Goal: Task Accomplishment & Management: Manage account settings

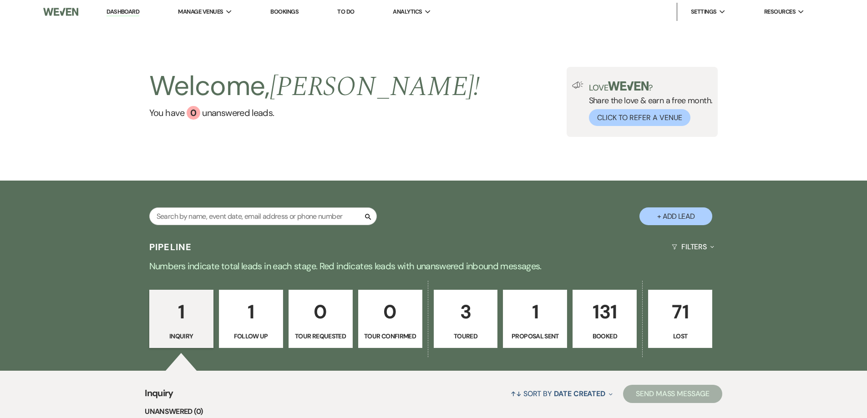
click at [602, 318] on p "131" at bounding box center [604, 312] width 52 height 30
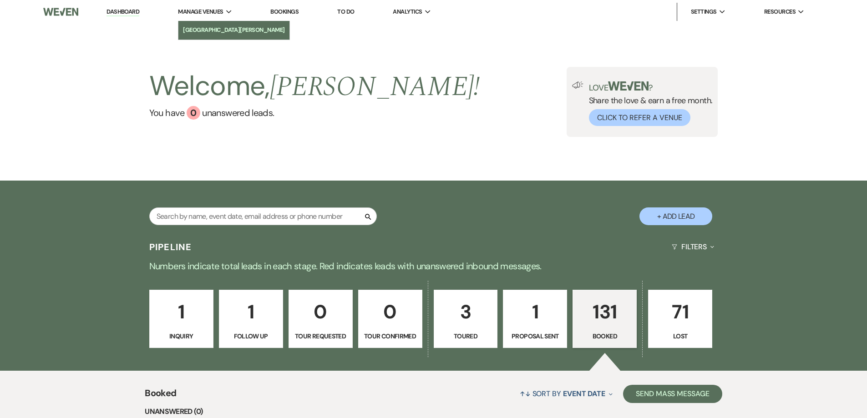
click at [214, 27] on li "[GEOGRAPHIC_DATA][PERSON_NAME]" at bounding box center [234, 29] width 102 height 9
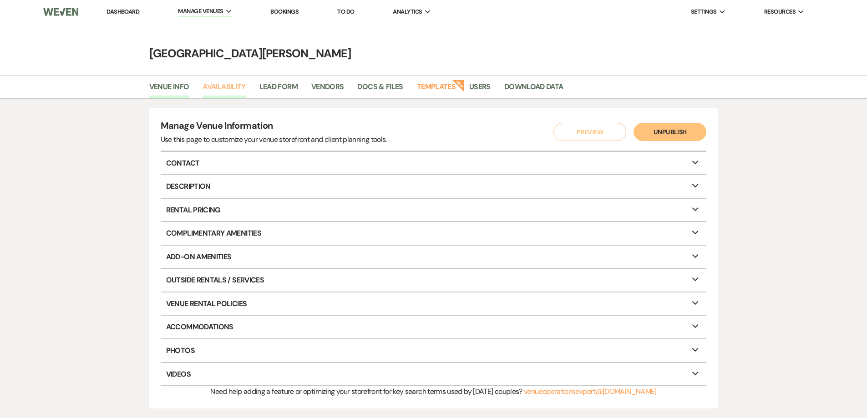
click at [224, 83] on link "Availability" at bounding box center [223, 89] width 43 height 17
select select "3"
select select "2026"
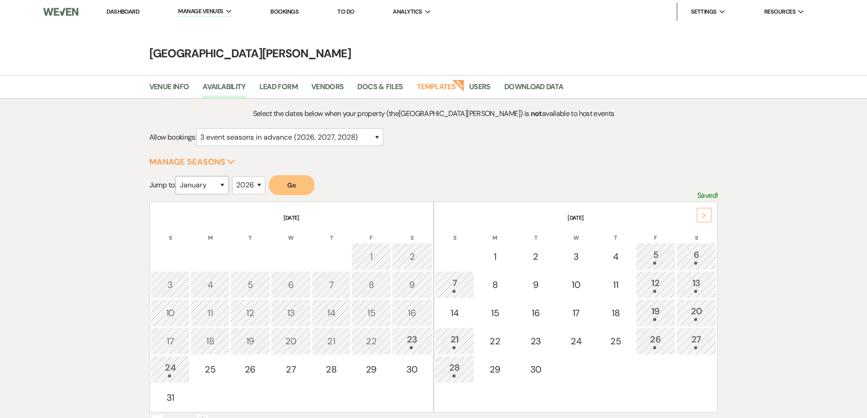
click at [225, 186] on select "January February March April May June July August September October November De…" at bounding box center [202, 186] width 53 height 18
select select "9"
click at [177, 177] on select "January February March April May June July August September October November De…" at bounding box center [202, 186] width 53 height 18
click at [293, 181] on button "Go" at bounding box center [291, 185] width 45 height 20
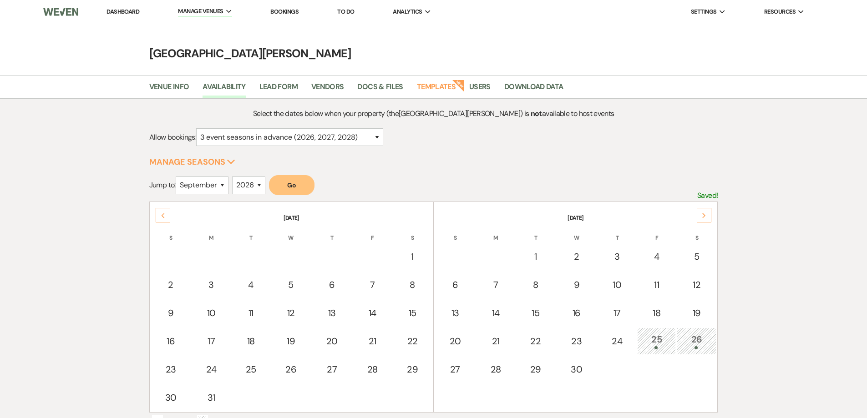
click at [700, 340] on div "26" at bounding box center [697, 341] width 30 height 17
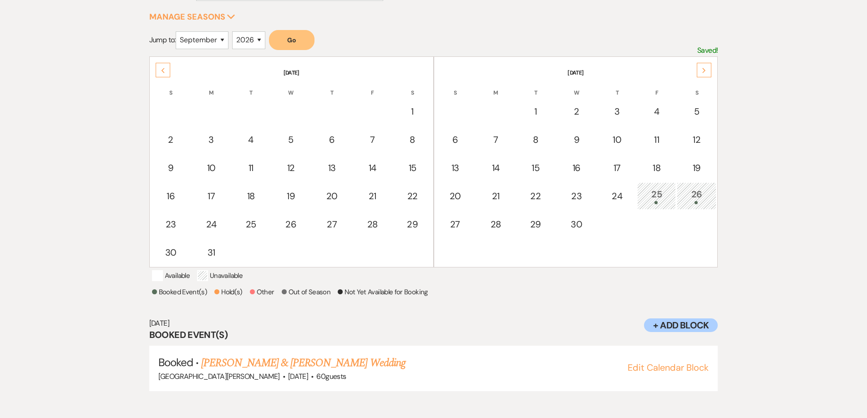
scroll to position [148, 0]
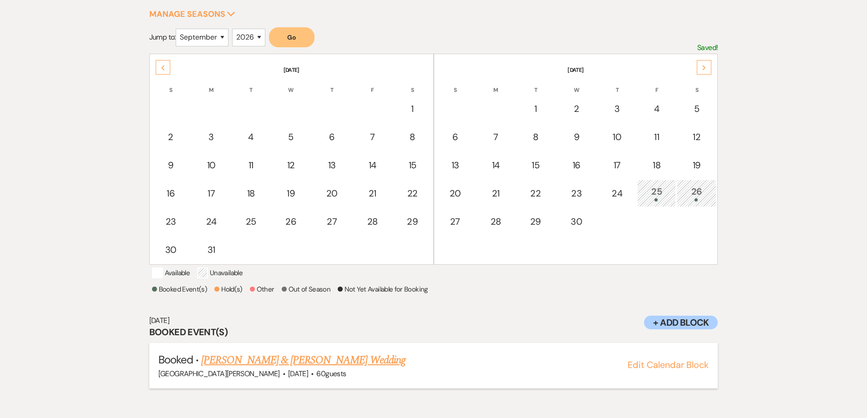
click at [289, 369] on link "[PERSON_NAME] & [PERSON_NAME] Wedding" at bounding box center [303, 360] width 204 height 16
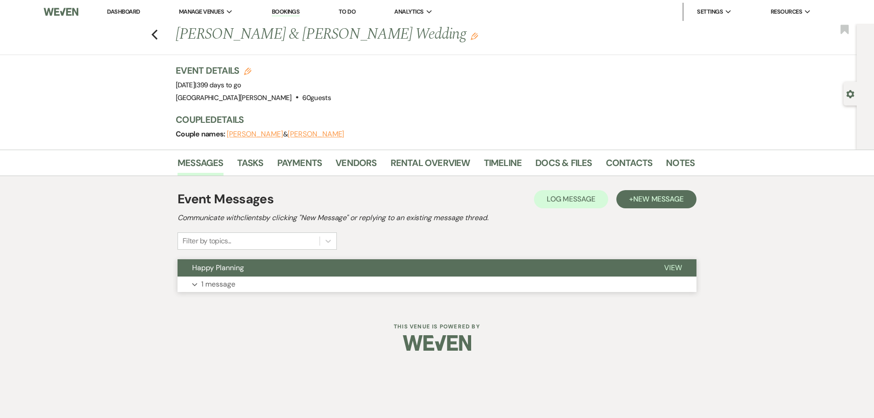
click at [227, 283] on p "1 message" at bounding box center [218, 284] width 34 height 12
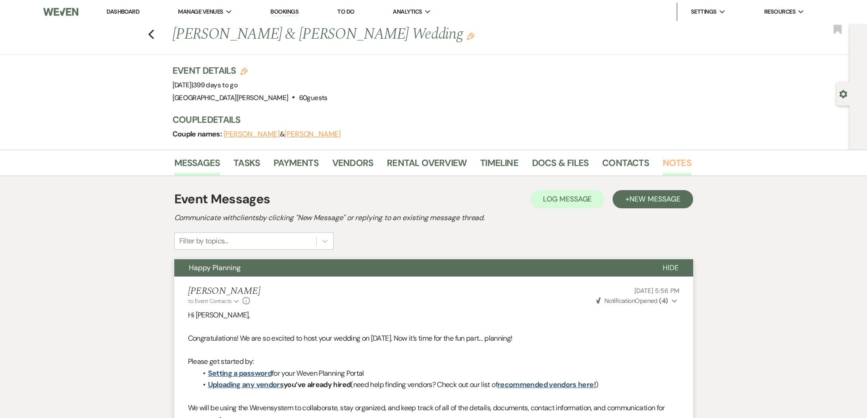
click at [680, 161] on link "Notes" at bounding box center [676, 166] width 29 height 20
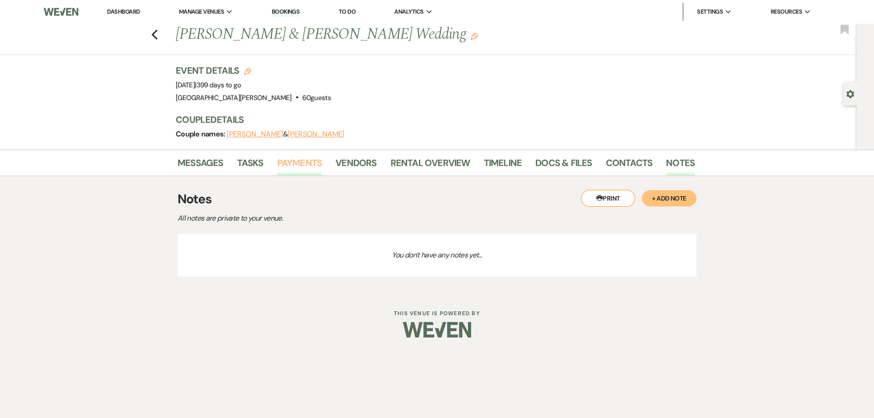
click at [296, 161] on link "Payments" at bounding box center [299, 166] width 45 height 20
